Goal: Information Seeking & Learning: Check status

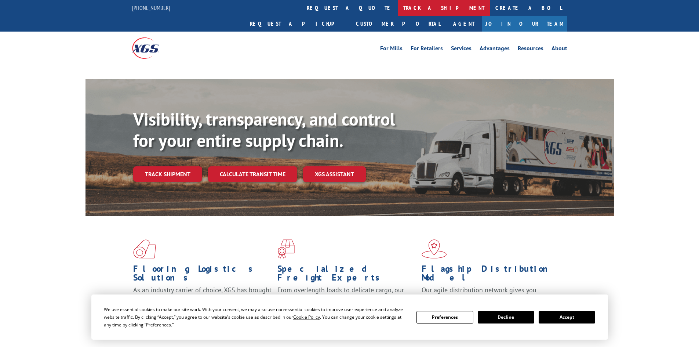
click at [398, 7] on link "track a shipment" at bounding box center [444, 8] width 92 height 16
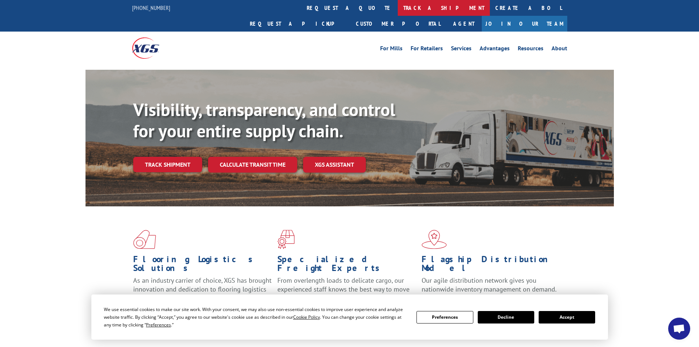
click at [398, 6] on link "track a shipment" at bounding box center [444, 8] width 92 height 16
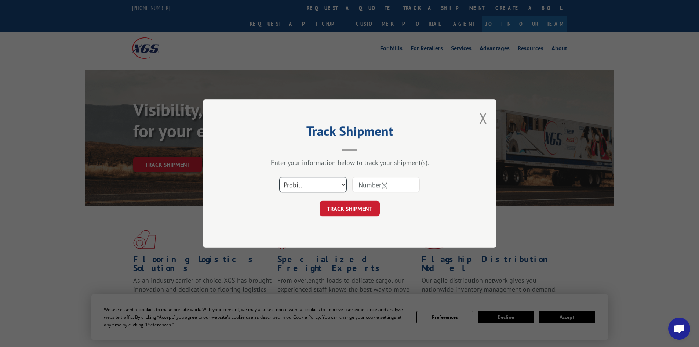
click at [344, 185] on select "Select category... Probill BOL PO" at bounding box center [312, 184] width 67 height 15
select select "bol"
click at [279, 177] on select "Select category... Probill BOL PO" at bounding box center [312, 184] width 67 height 15
click at [380, 181] on input at bounding box center [385, 184] width 67 height 15
paste input "471224"
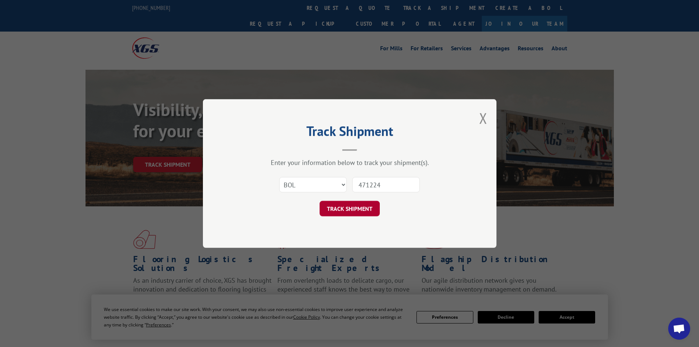
type input "471224"
click at [356, 209] on button "TRACK SHIPMENT" at bounding box center [349, 208] width 60 height 15
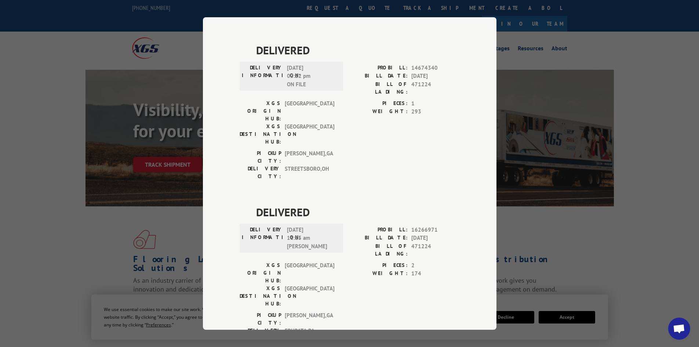
scroll to position [448, 0]
